Goal: Information Seeking & Learning: Learn about a topic

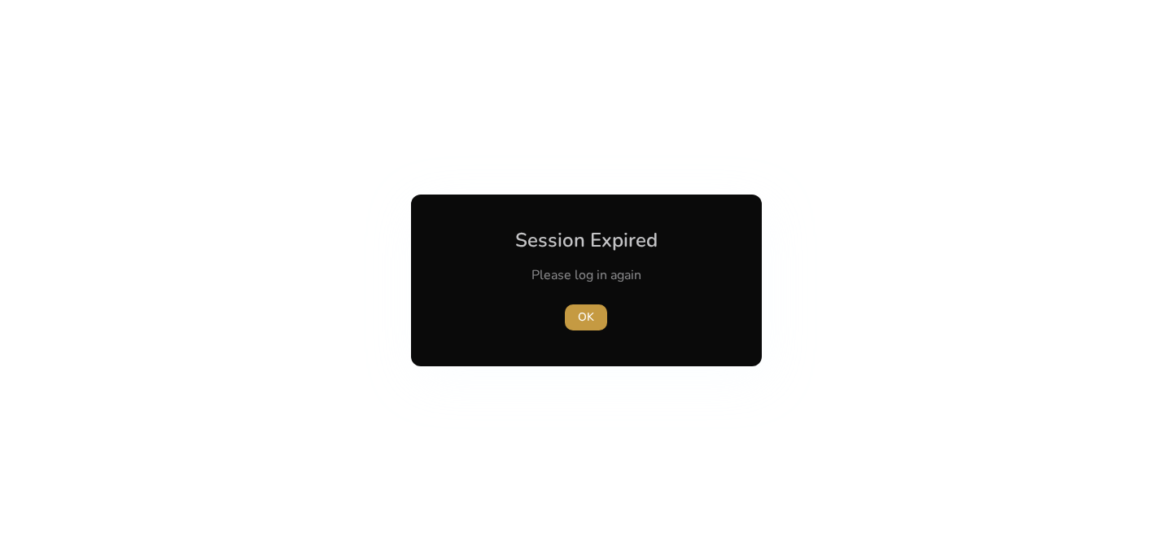
click at [587, 315] on span "OK" at bounding box center [586, 316] width 16 height 17
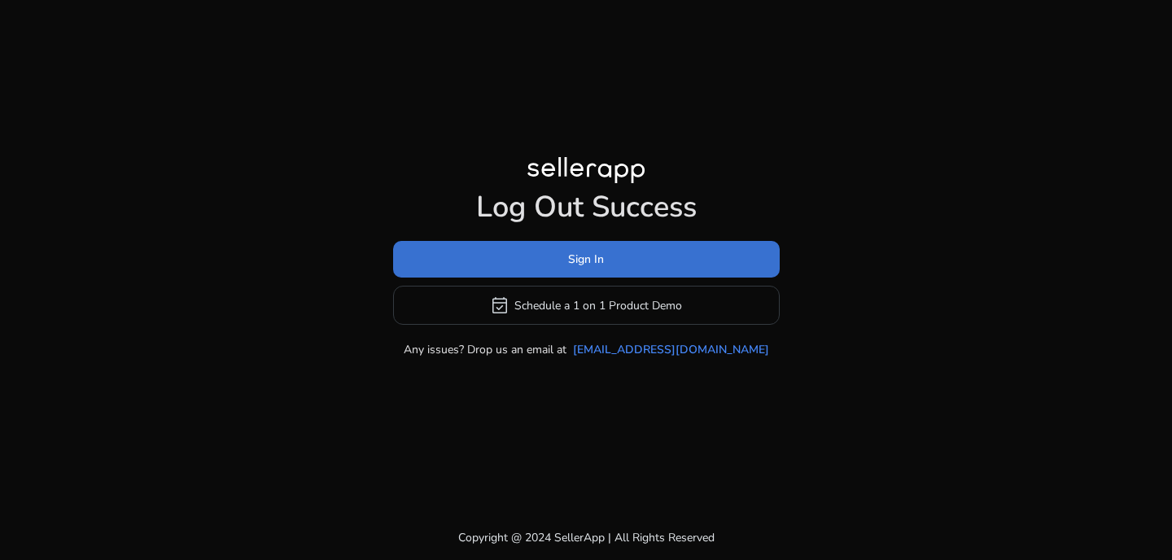
drag, startPoint x: 583, startPoint y: 257, endPoint x: 614, endPoint y: 277, distance: 37.0
click at [583, 257] on span "Sign In" at bounding box center [586, 259] width 36 height 17
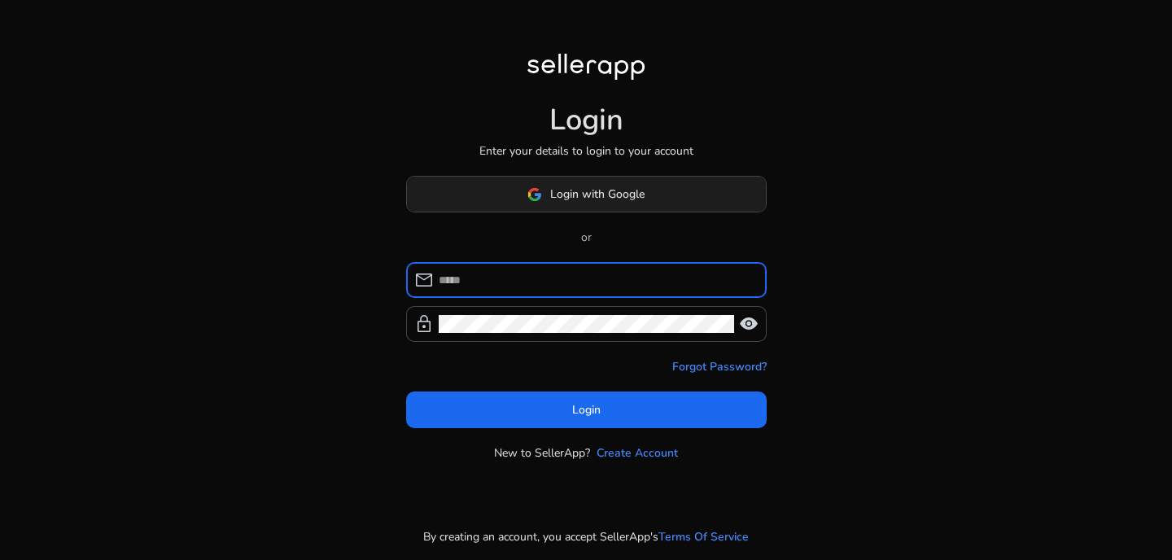
click at [560, 212] on div "Login with Google or mail lock visibility Forgot Password? Login New to SellerA…" at bounding box center [586, 319] width 360 height 286
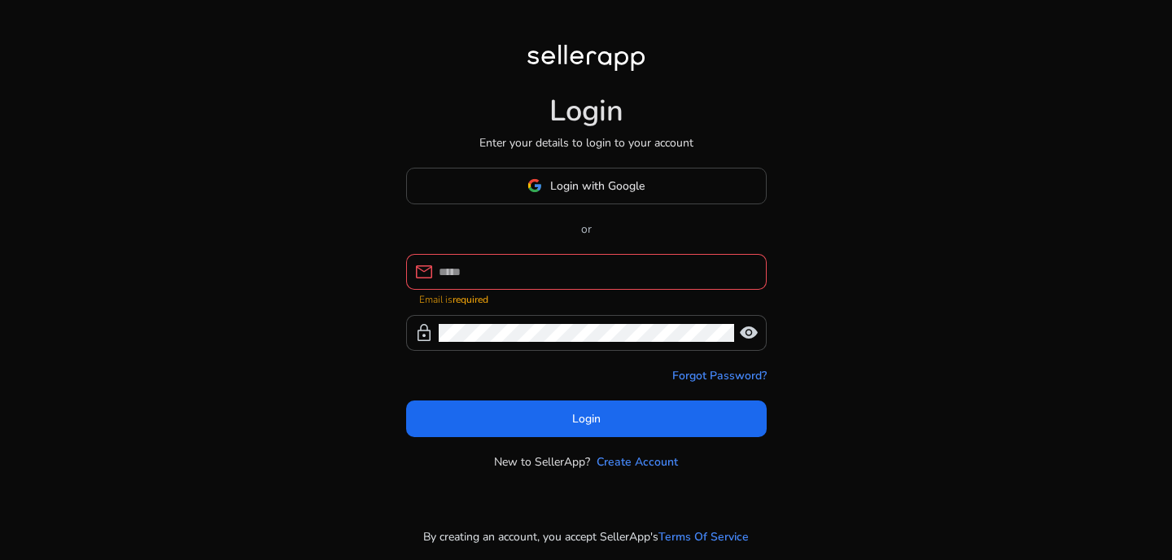
click at [621, 172] on span at bounding box center [586, 185] width 359 height 39
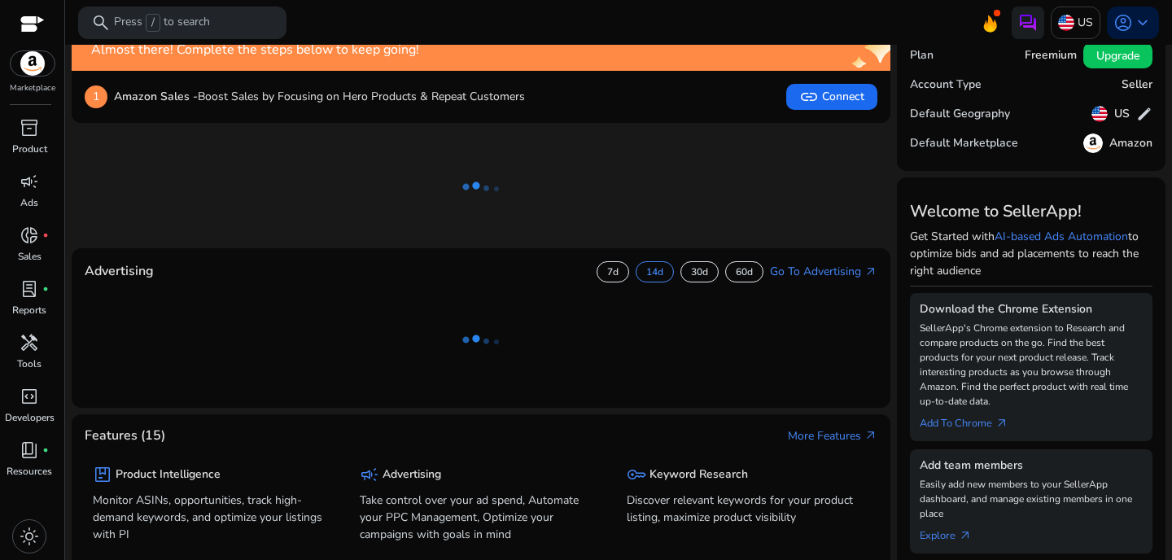
scroll to position [50, 0]
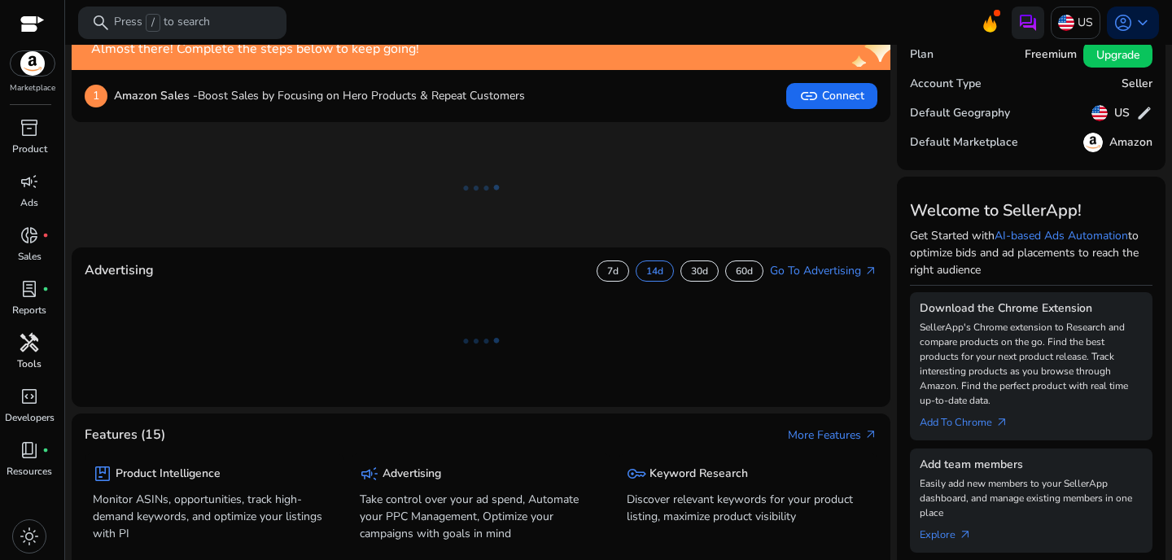
click at [20, 372] on link "handyman Tools" at bounding box center [29, 357] width 59 height 54
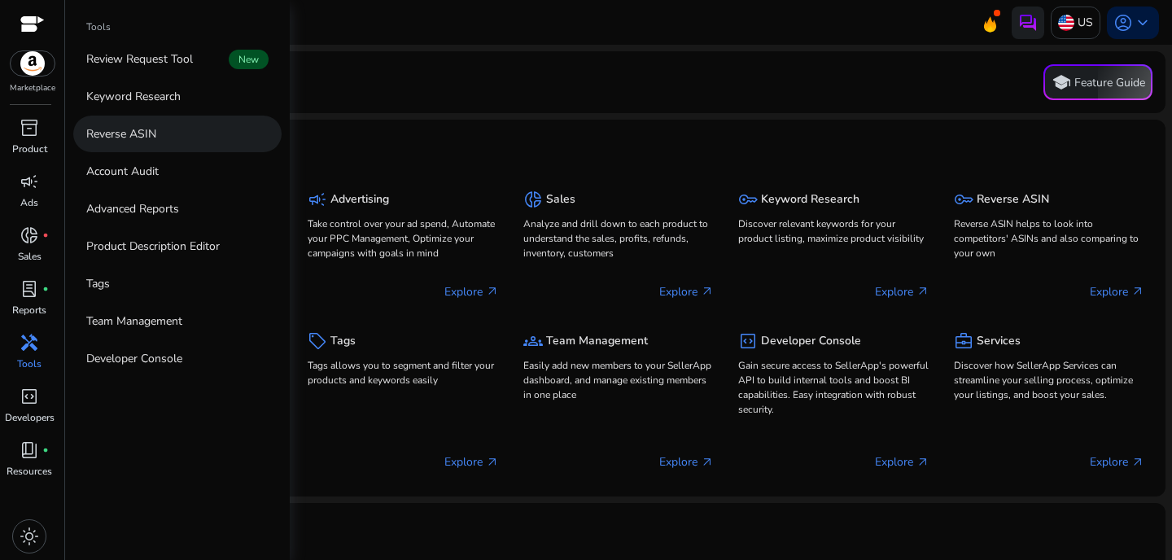
click at [125, 137] on p "Reverse ASIN" at bounding box center [121, 133] width 70 height 17
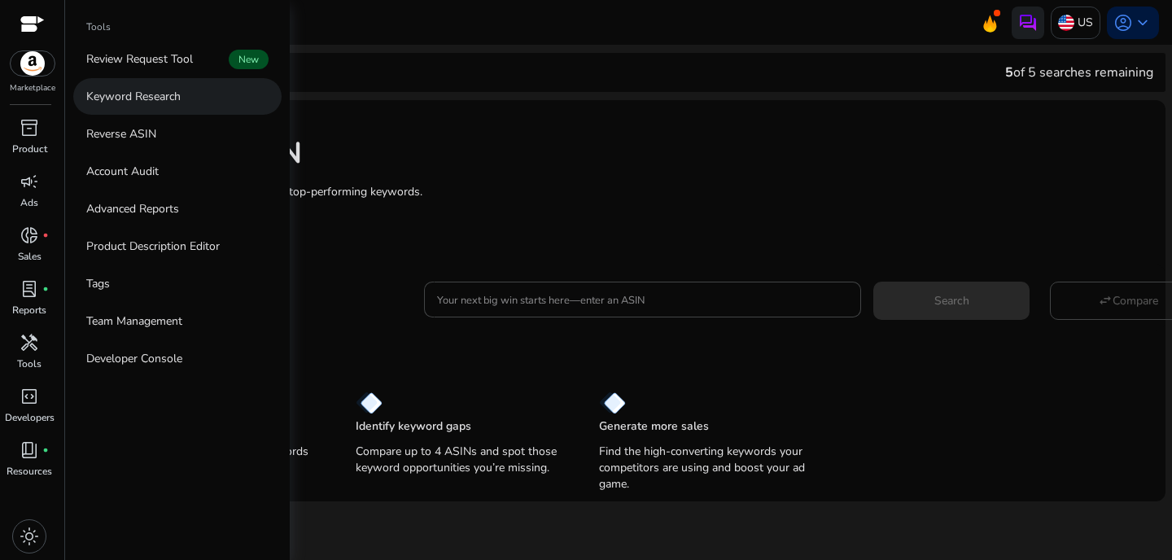
click at [142, 100] on p "Keyword Research" at bounding box center [133, 96] width 94 height 17
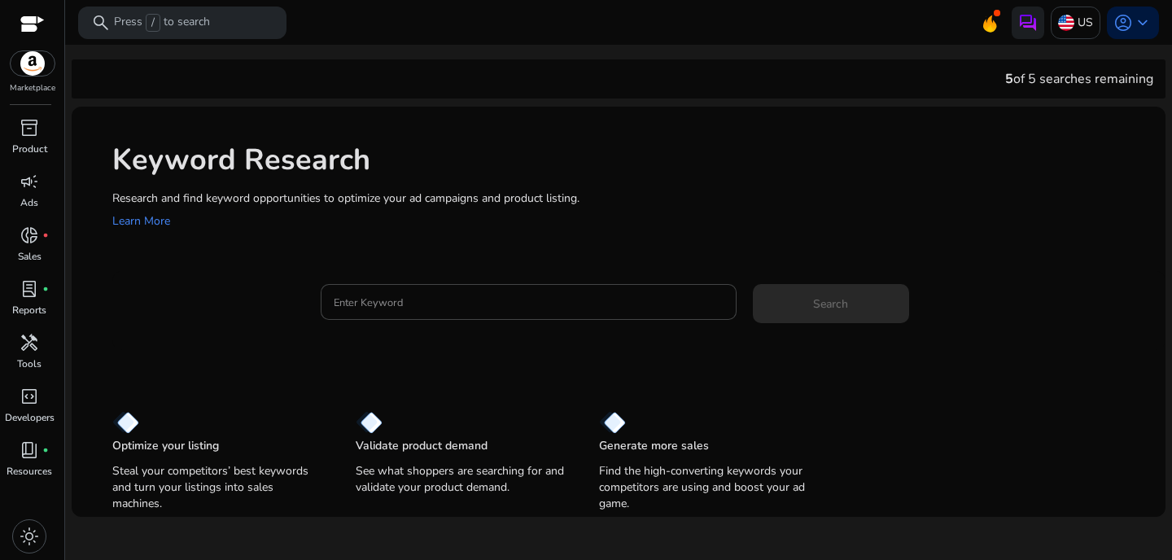
click at [631, 196] on p "Research and find keyword opportunities to optimize your ad campaigns and produ…" at bounding box center [630, 198] width 1037 height 17
click at [490, 291] on div at bounding box center [529, 302] width 390 height 36
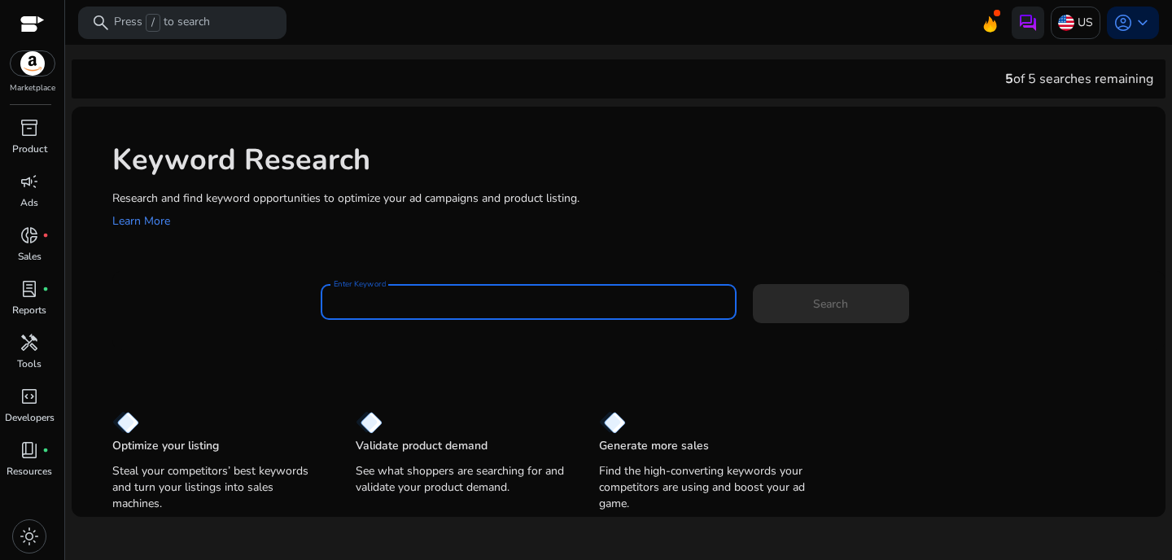
paste input "**********"
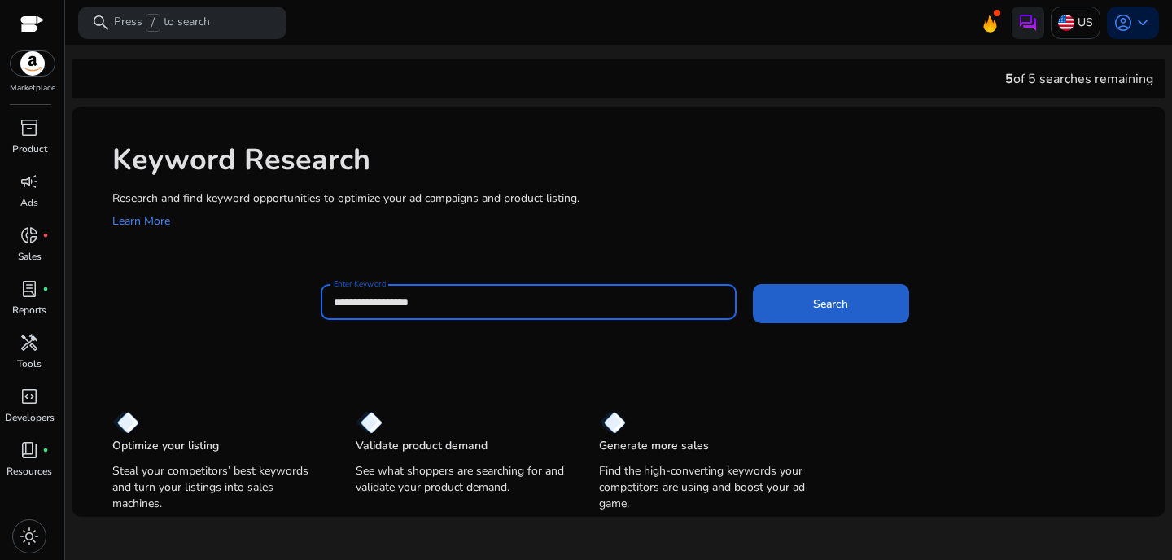
type input "**********"
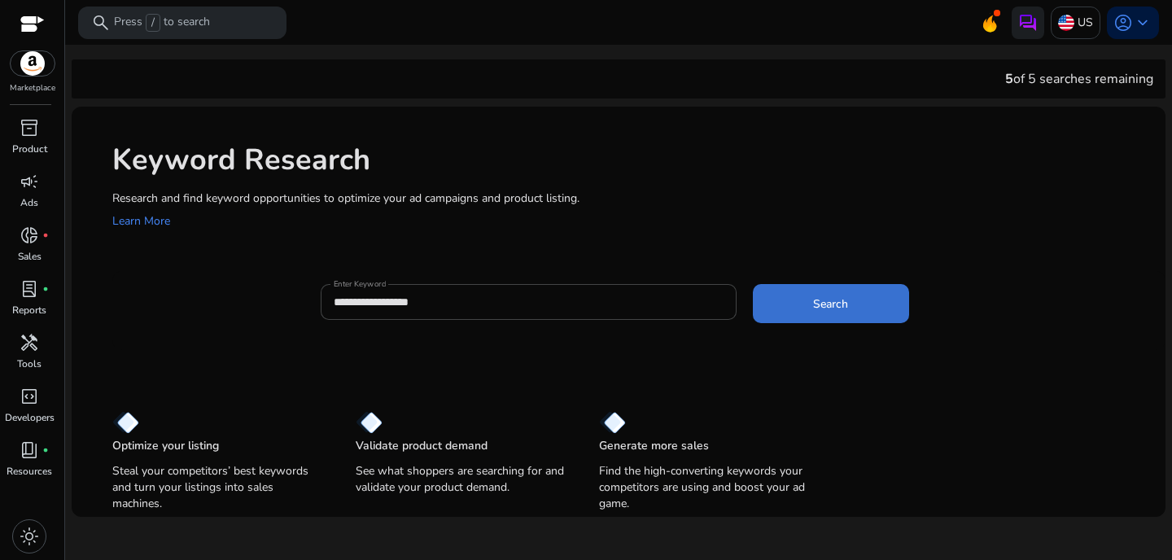
click at [858, 304] on span at bounding box center [831, 303] width 156 height 39
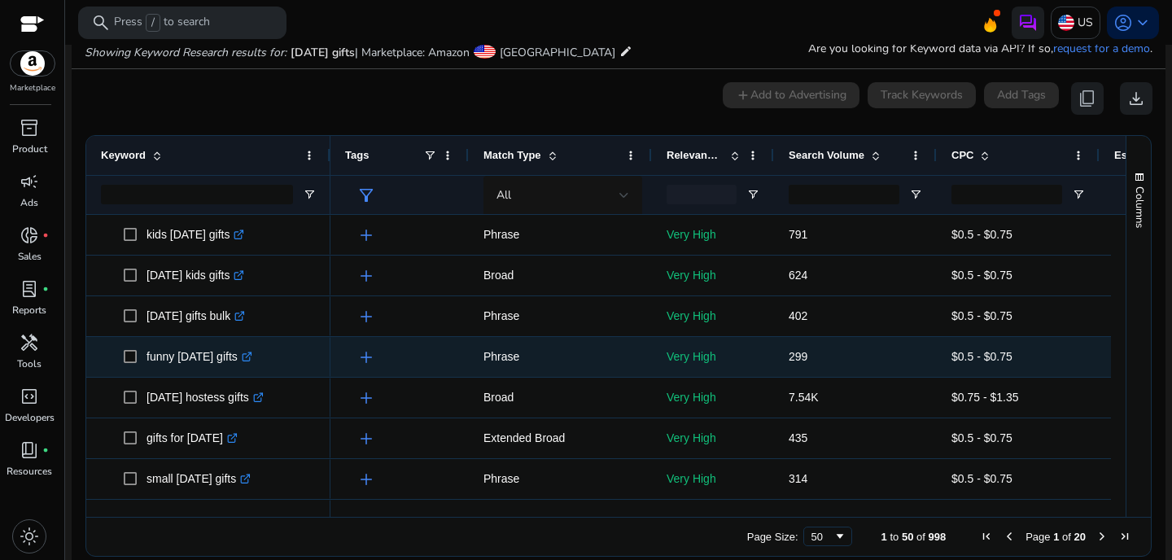
scroll to position [194, 0]
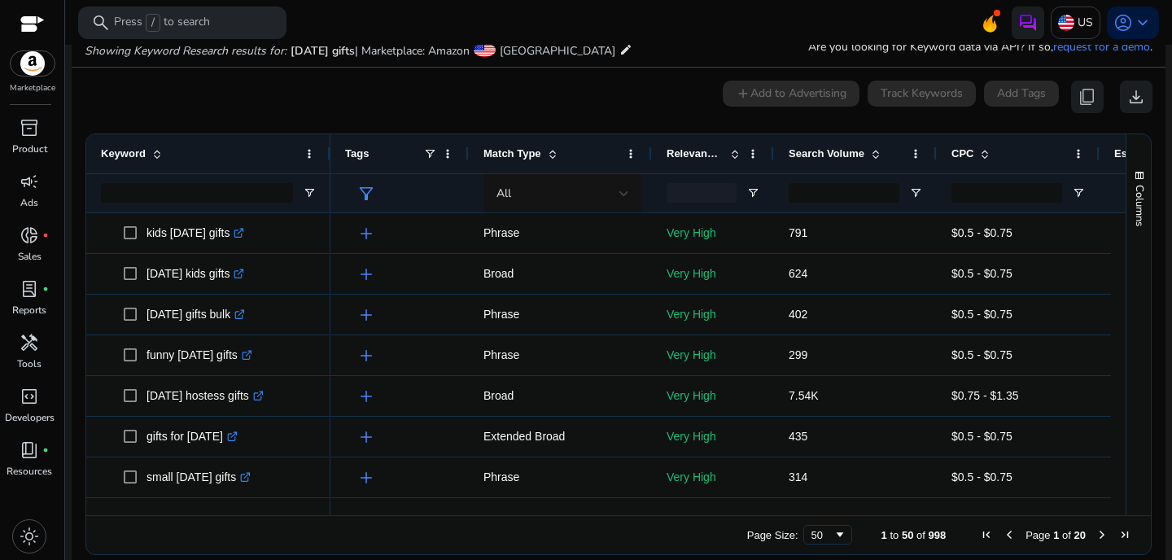
click at [885, 152] on div "Search Volume" at bounding box center [846, 153] width 116 height 31
click at [882, 156] on span at bounding box center [875, 153] width 13 height 13
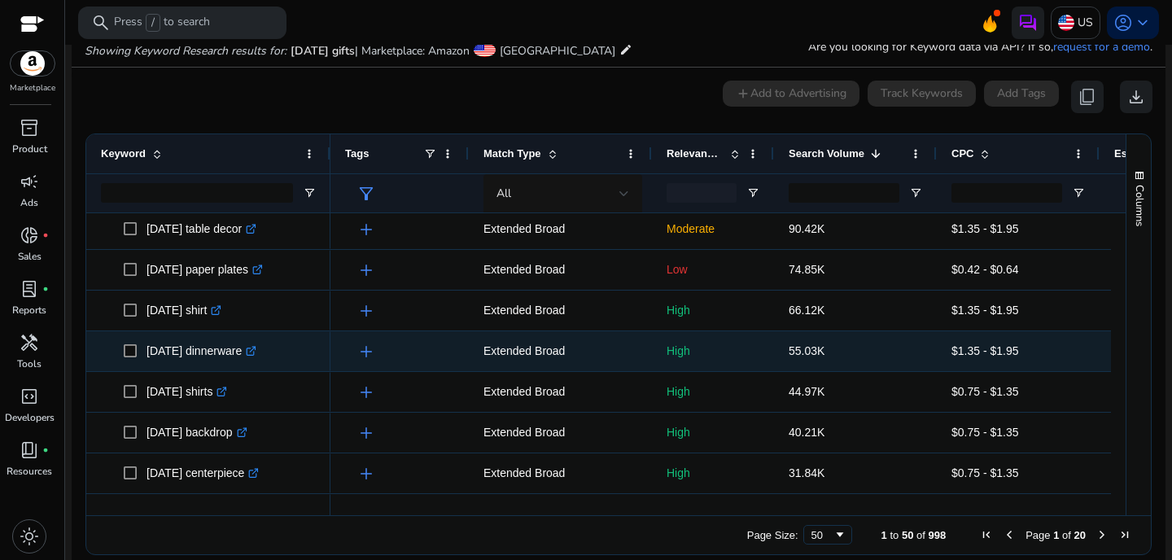
scroll to position [170, 0]
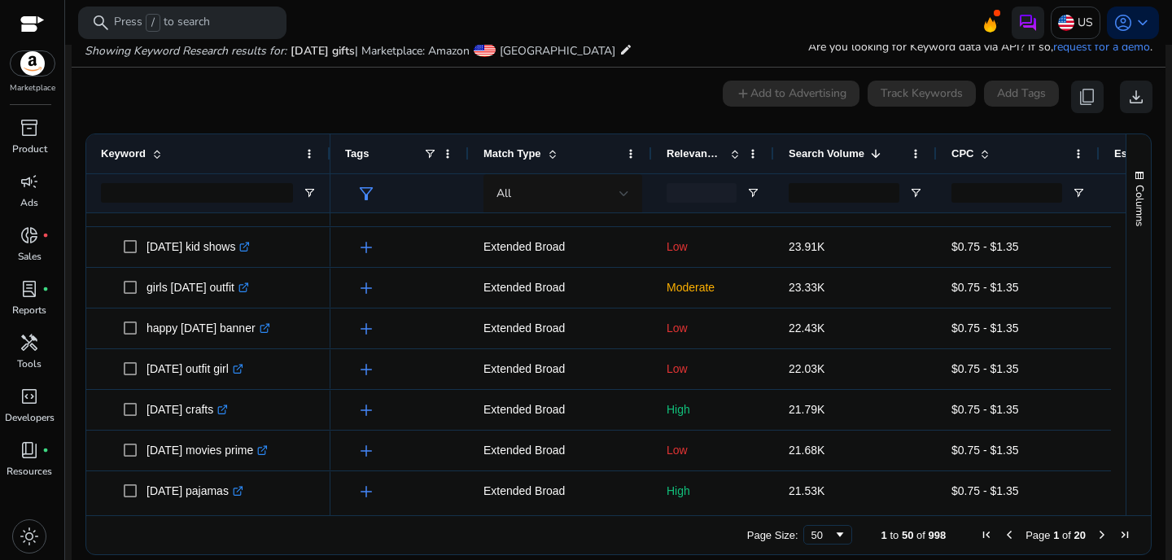
click at [169, 50] on icon "Showing Keyword Research results for:" at bounding box center [186, 50] width 202 height 15
click at [149, 48] on icon "Showing Keyword Research results for:" at bounding box center [186, 50] width 202 height 15
drag, startPoint x: 135, startPoint y: 49, endPoint x: 226, endPoint y: 51, distance: 91.2
click at [226, 51] on icon "Showing Keyword Research results for:" at bounding box center [186, 50] width 202 height 15
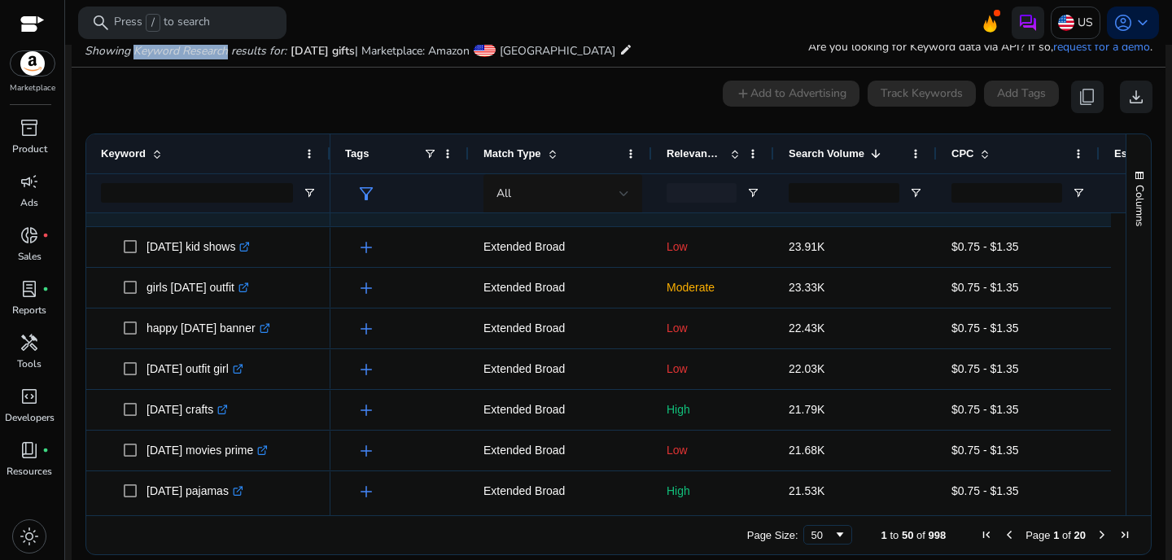
copy icon "Keyword Research"
